Goal: Information Seeking & Learning: Learn about a topic

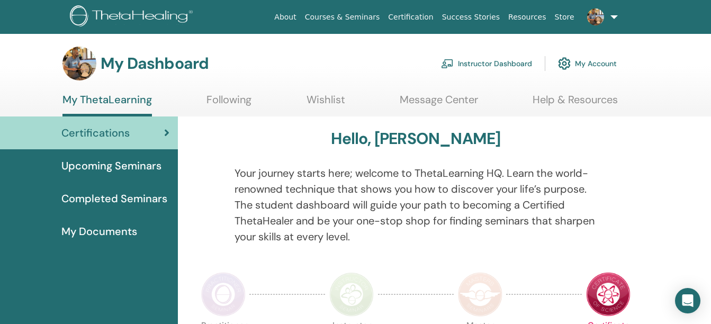
click at [490, 66] on link "Instructor Dashboard" at bounding box center [486, 63] width 91 height 23
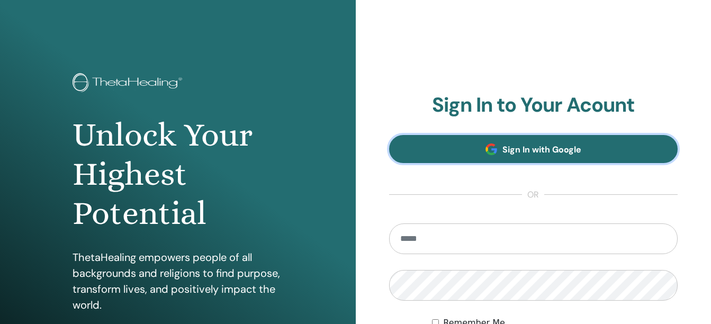
click at [520, 146] on span "Sign In with Google" at bounding box center [542, 149] width 79 height 11
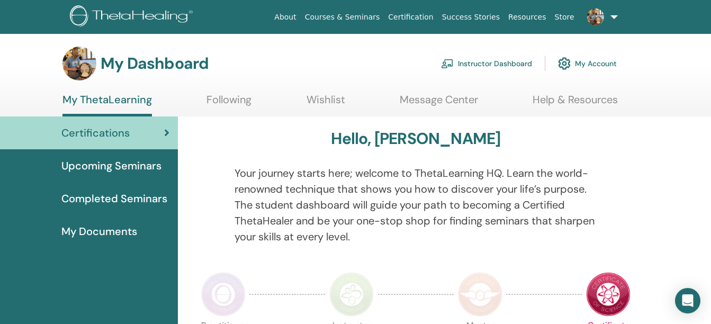
click at [135, 168] on span "Upcoming Seminars" at bounding box center [111, 166] width 100 height 16
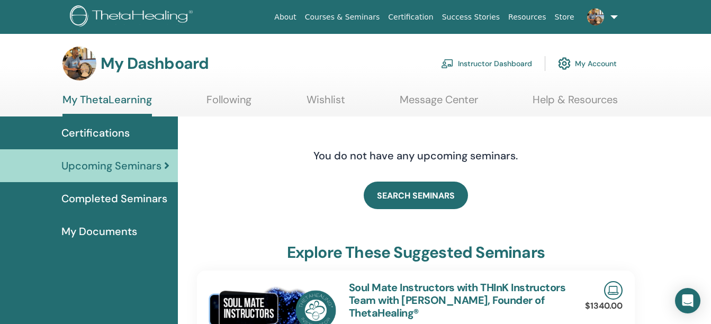
click at [122, 95] on link "My ThetaLearning" at bounding box center [106, 104] width 89 height 23
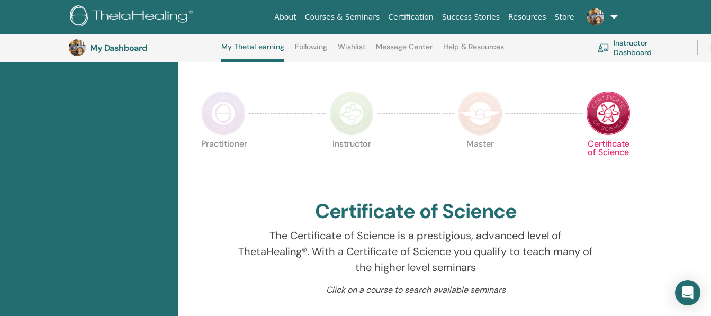
scroll to position [207, 0]
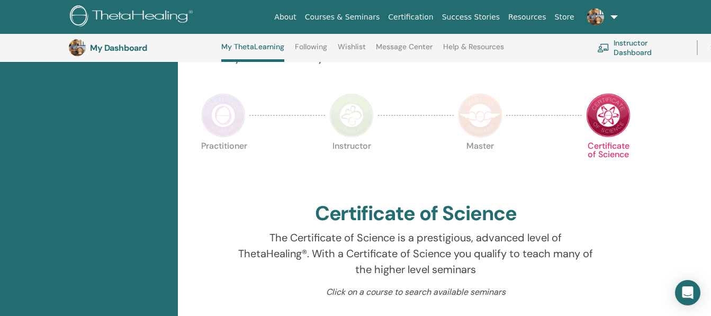
click at [353, 110] on img at bounding box center [351, 115] width 44 height 44
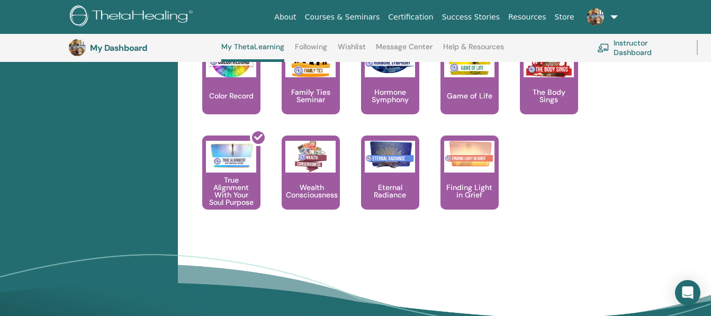
scroll to position [1210, 0]
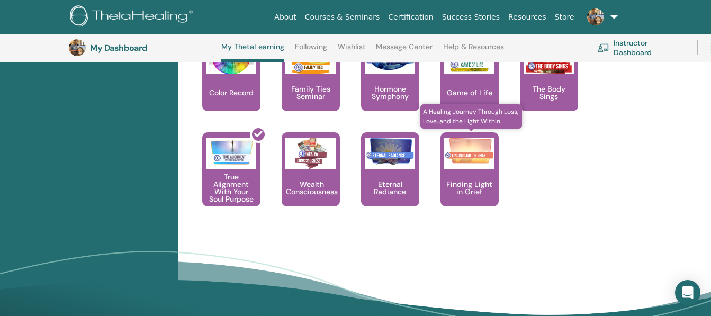
click at [476, 179] on div "Finding Light in Grief" at bounding box center [470, 169] width 58 height 74
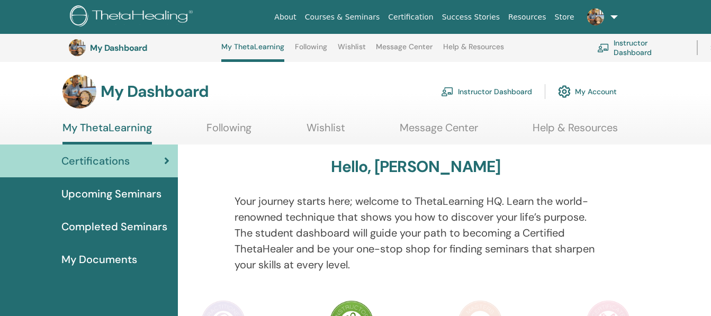
scroll to position [1210, 0]
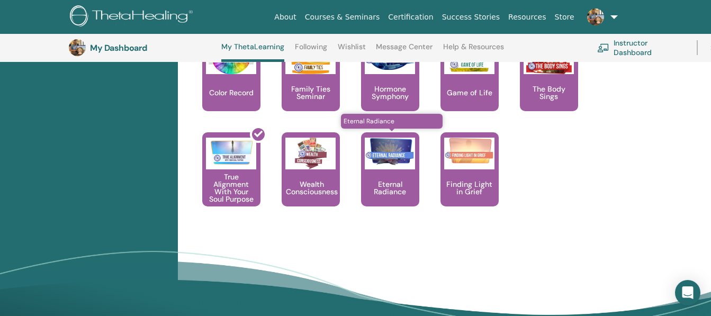
click at [396, 173] on div "Eternal Radiance" at bounding box center [390, 169] width 58 height 74
